Goal: Information Seeking & Learning: Learn about a topic

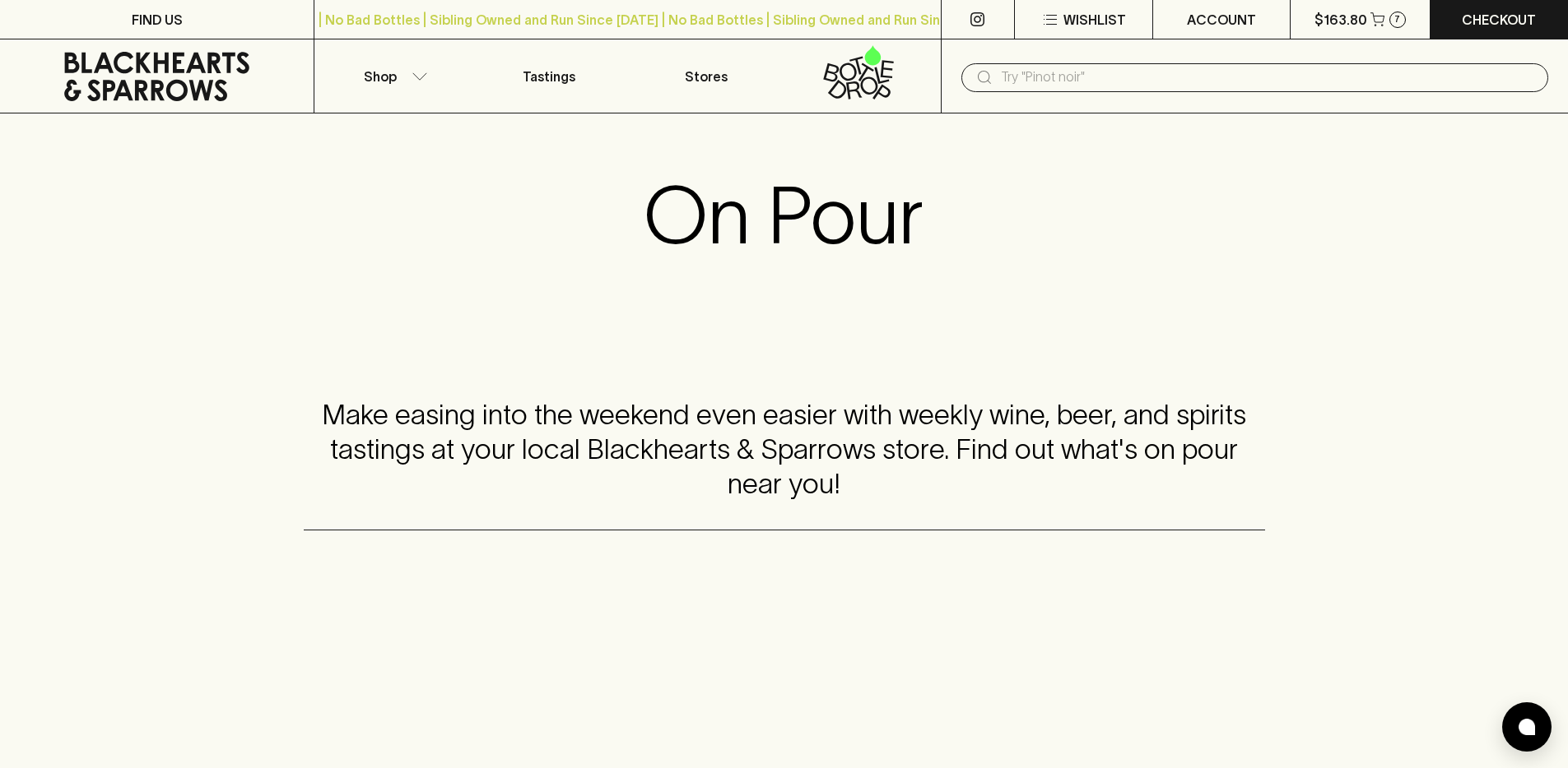
click at [329, 234] on div "On Pour" at bounding box center [784, 215] width 1568 height 204
click at [561, 77] on p "Tastings" at bounding box center [548, 77] width 53 height 20
click at [298, 271] on div "On Pour" at bounding box center [784, 215] width 1568 height 204
click at [1063, 89] on input "text" at bounding box center [1268, 77] width 534 height 27
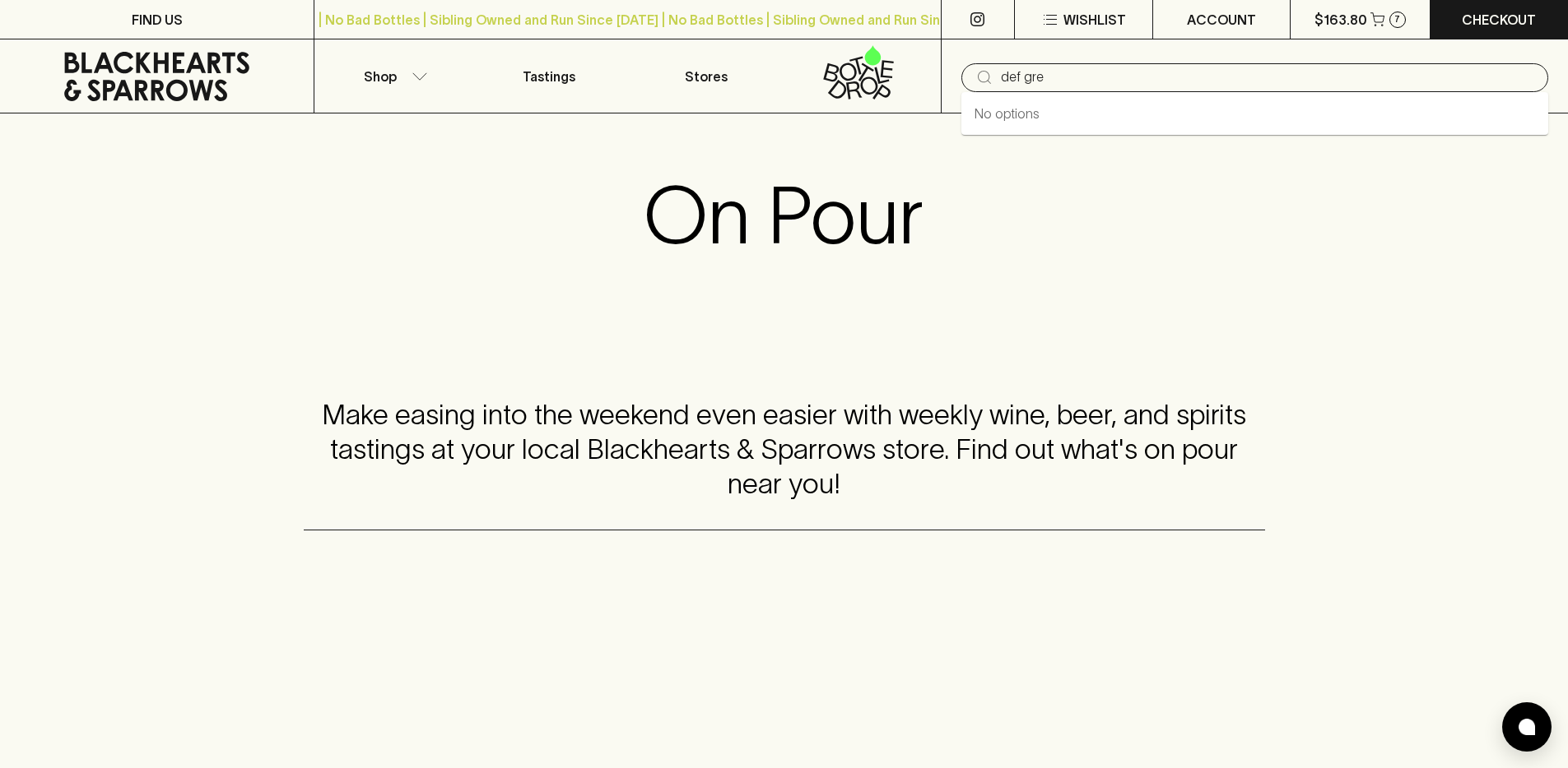
type input "def gre"
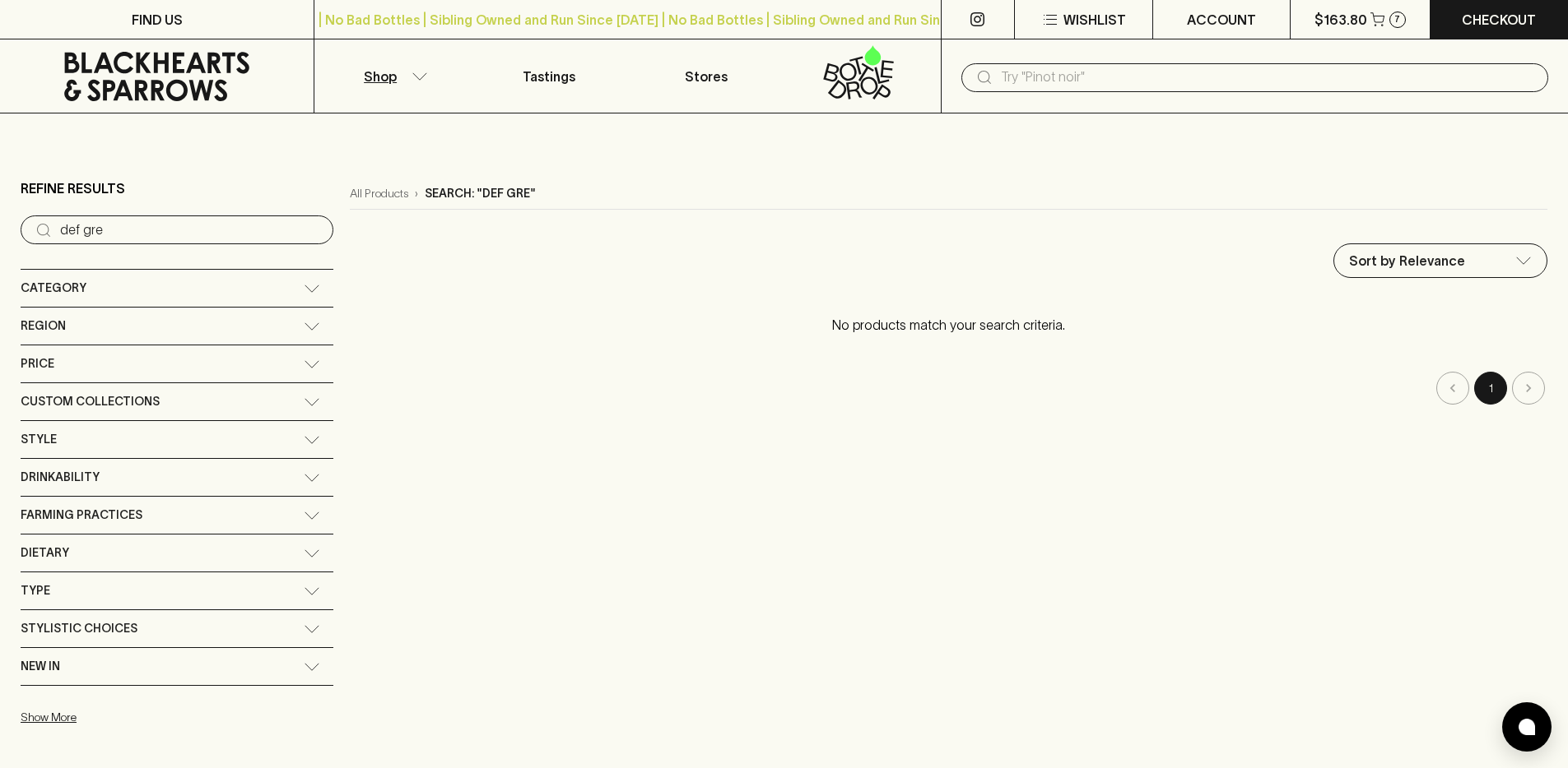
click at [1034, 85] on input "text" at bounding box center [1268, 77] width 534 height 27
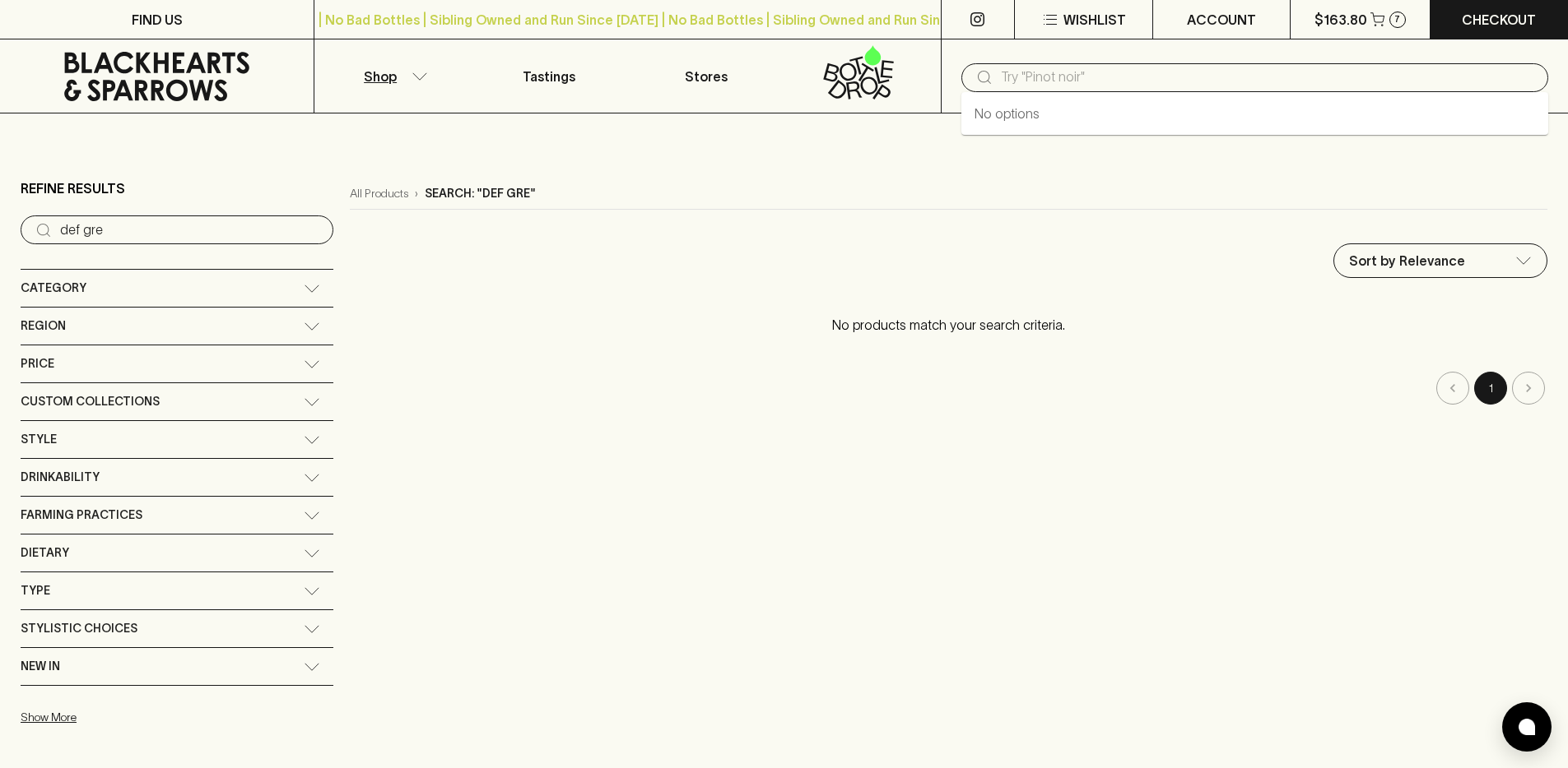
paste input "https://www.blackheartsandsparrows.com.au/products/41693/defialy-there-are-no-s…"
click at [1036, 84] on input "https://www.blackheartsandsparrows.com.au/products/41693/defialy-there-are-no-s…" at bounding box center [1268, 77] width 534 height 27
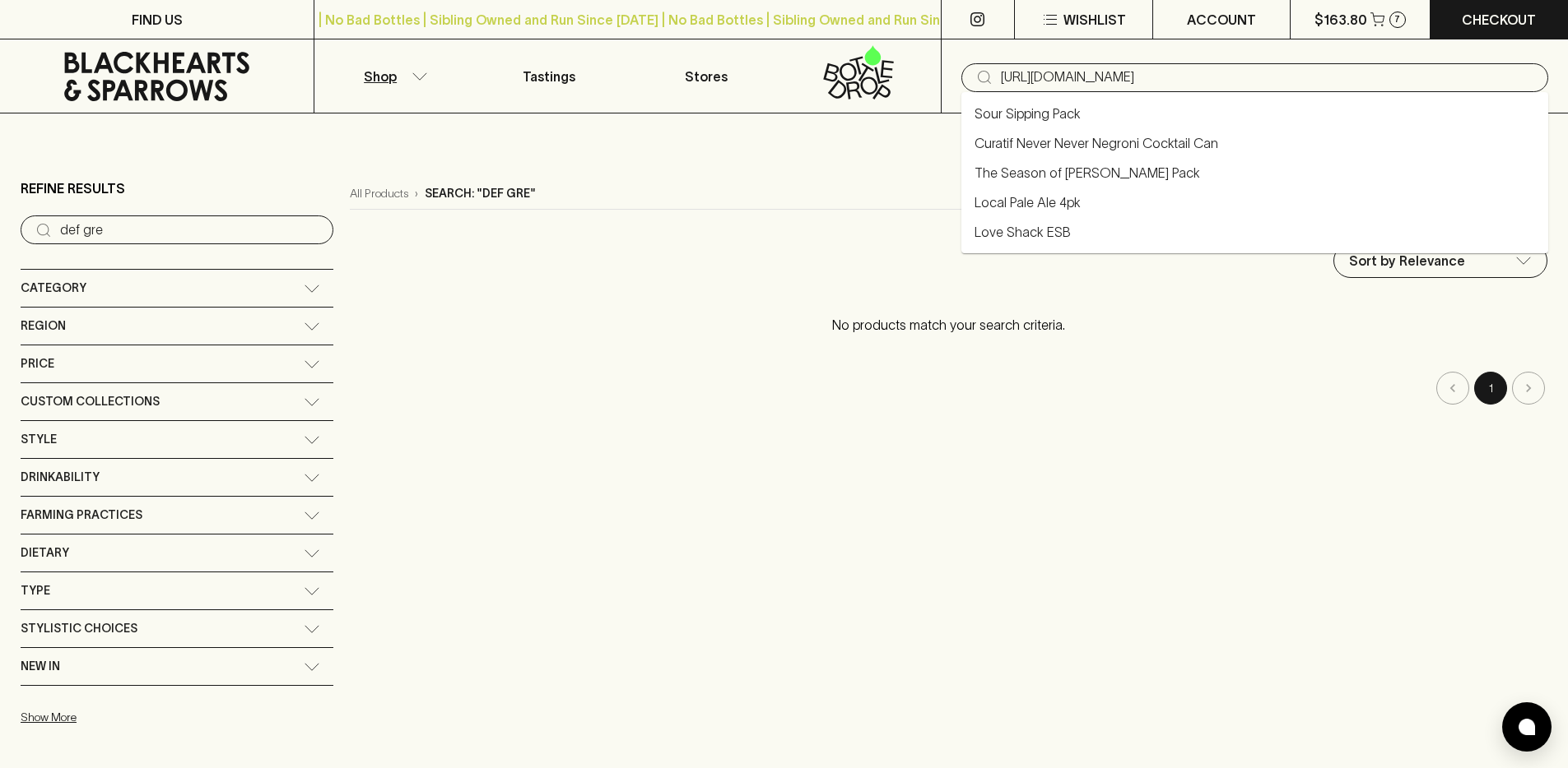
click at [1036, 84] on input "https://www.blackheartsandsparrows.com.au/products/41693/defialy-there-are-no-s…" at bounding box center [1268, 77] width 534 height 27
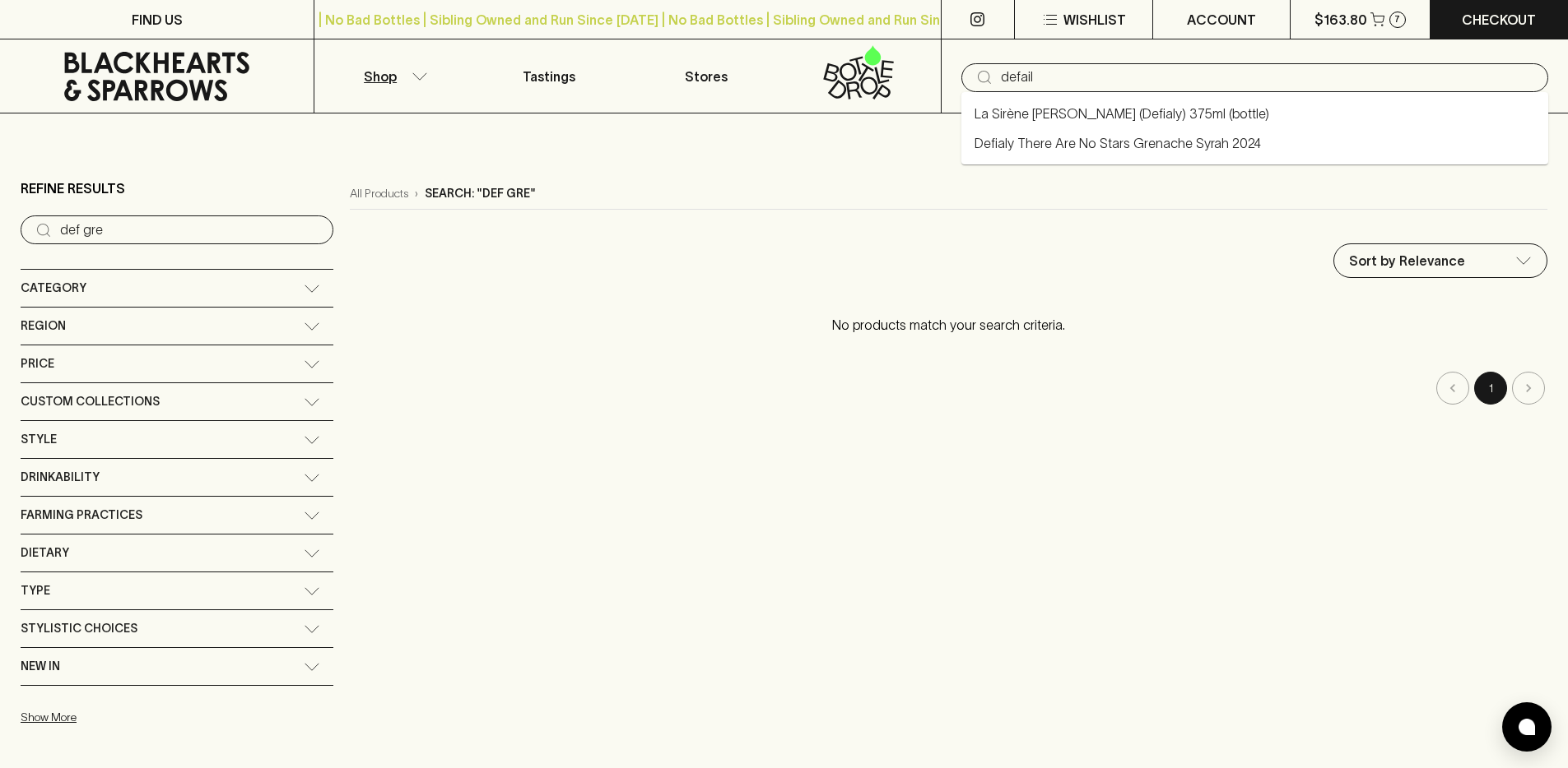
click at [1062, 145] on link "Defialy There Are No Stars Grenache Syrah 2024" at bounding box center [1117, 143] width 287 height 20
type input "Defialy There Are No Stars Grenache Syrah 2024"
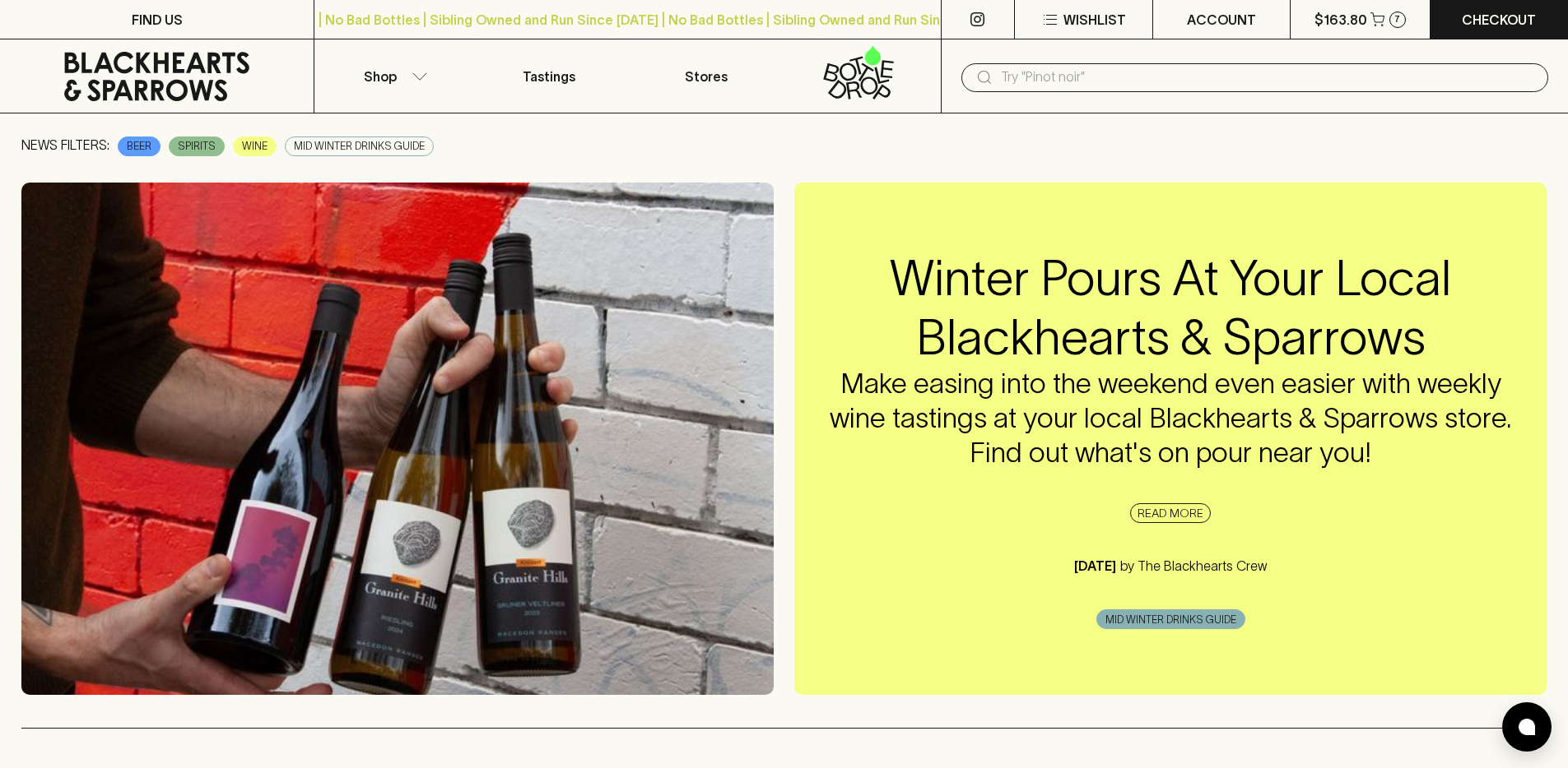
click at [397, 139] on span "MID WINTER DRINKS GUIDE" at bounding box center [359, 146] width 147 height 16
